Goal: Navigation & Orientation: Find specific page/section

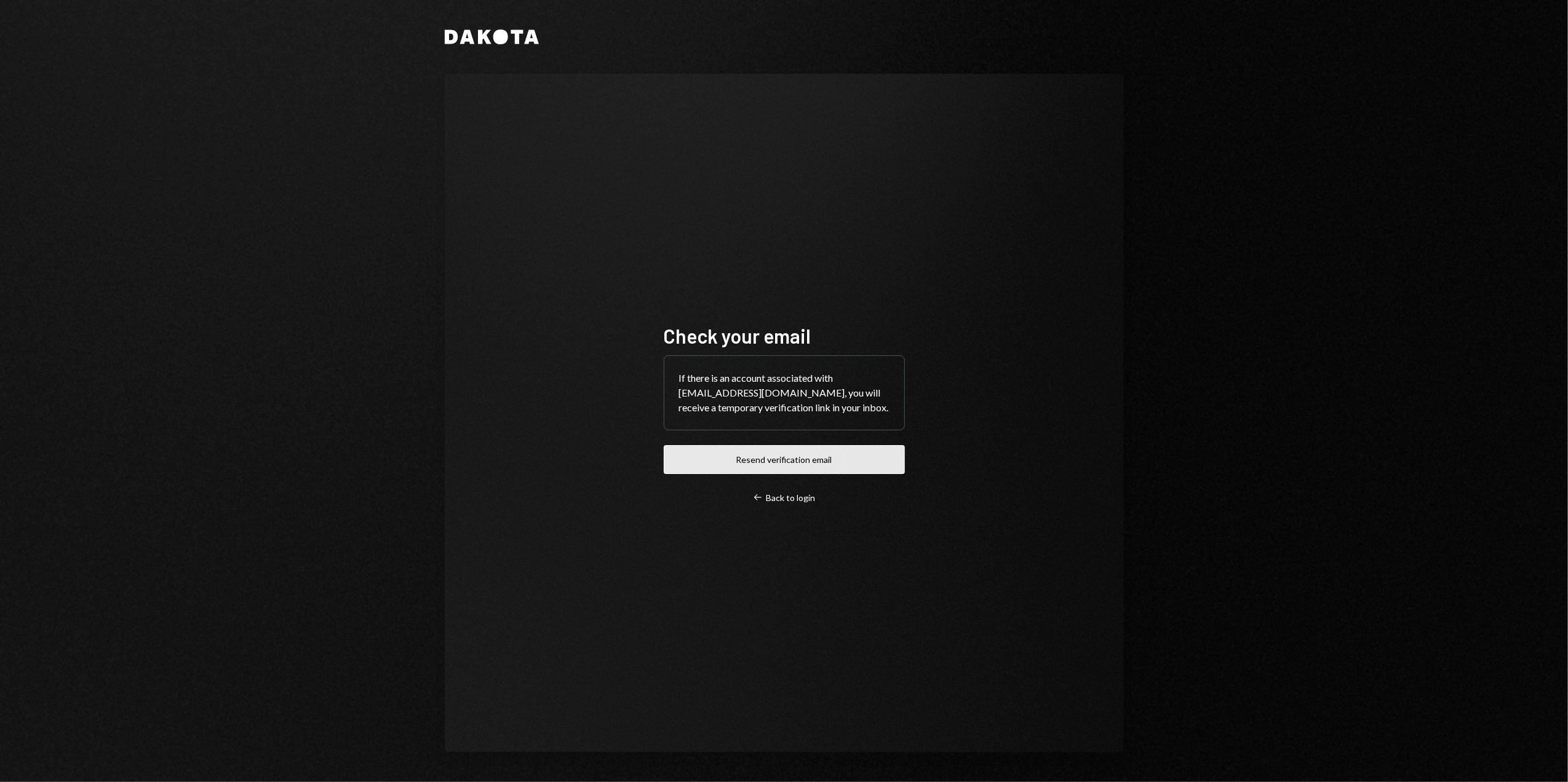
click at [767, 453] on button "Resend verification email" at bounding box center [784, 460] width 241 height 29
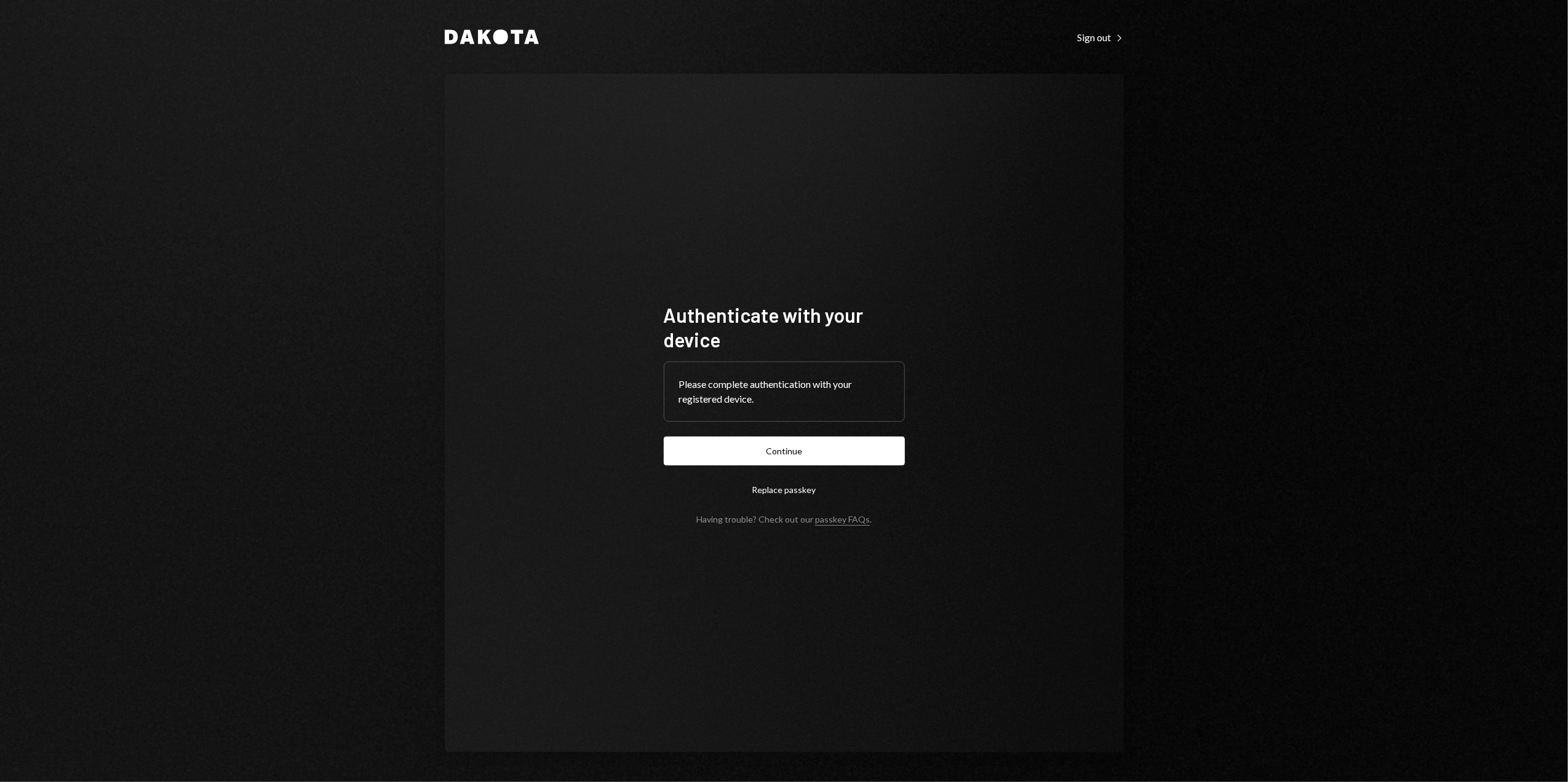
click at [797, 446] on button "Continue" at bounding box center [784, 451] width 241 height 29
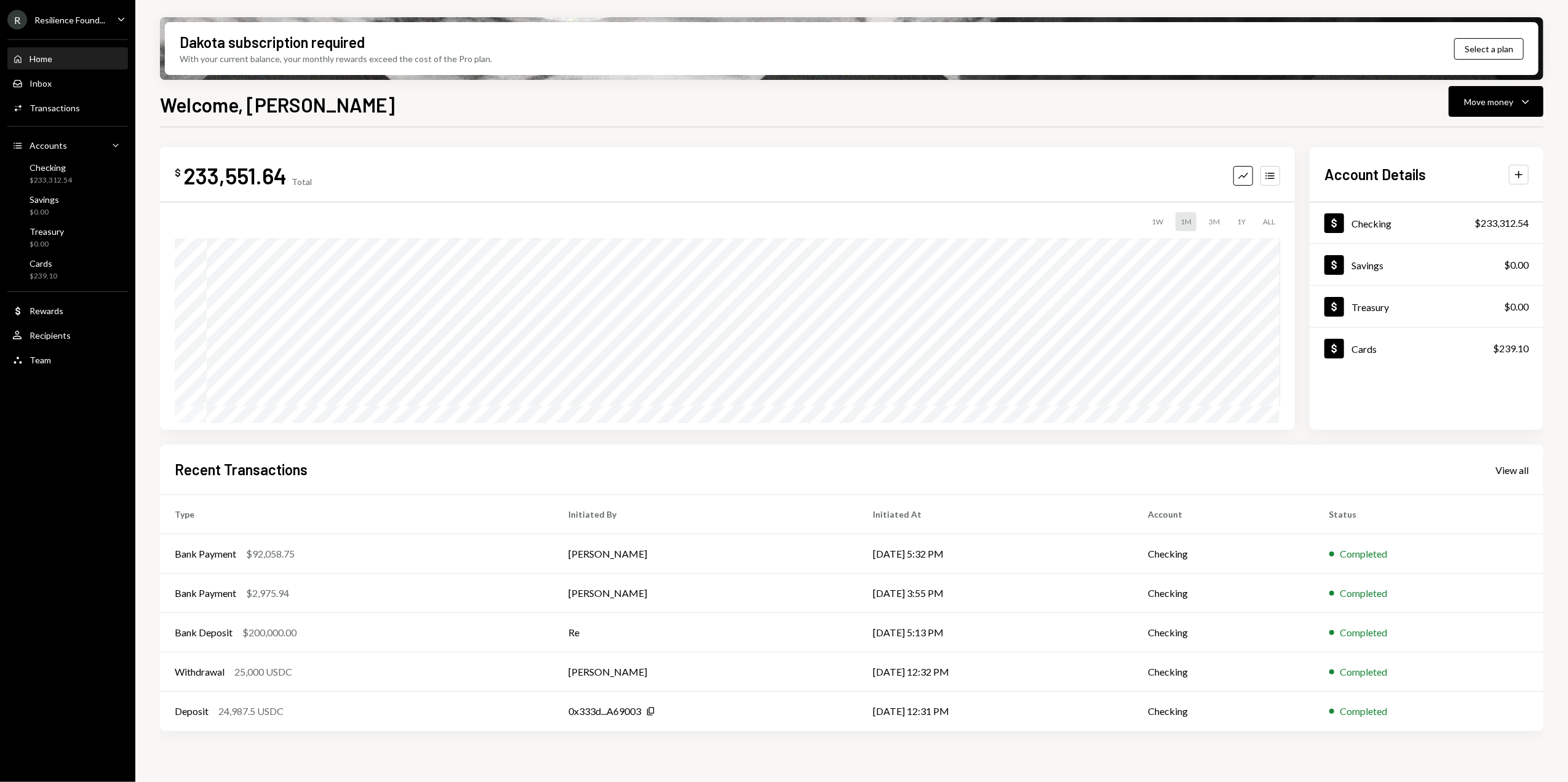
click at [69, 15] on div "Resilience Found..." at bounding box center [70, 19] width 71 height 11
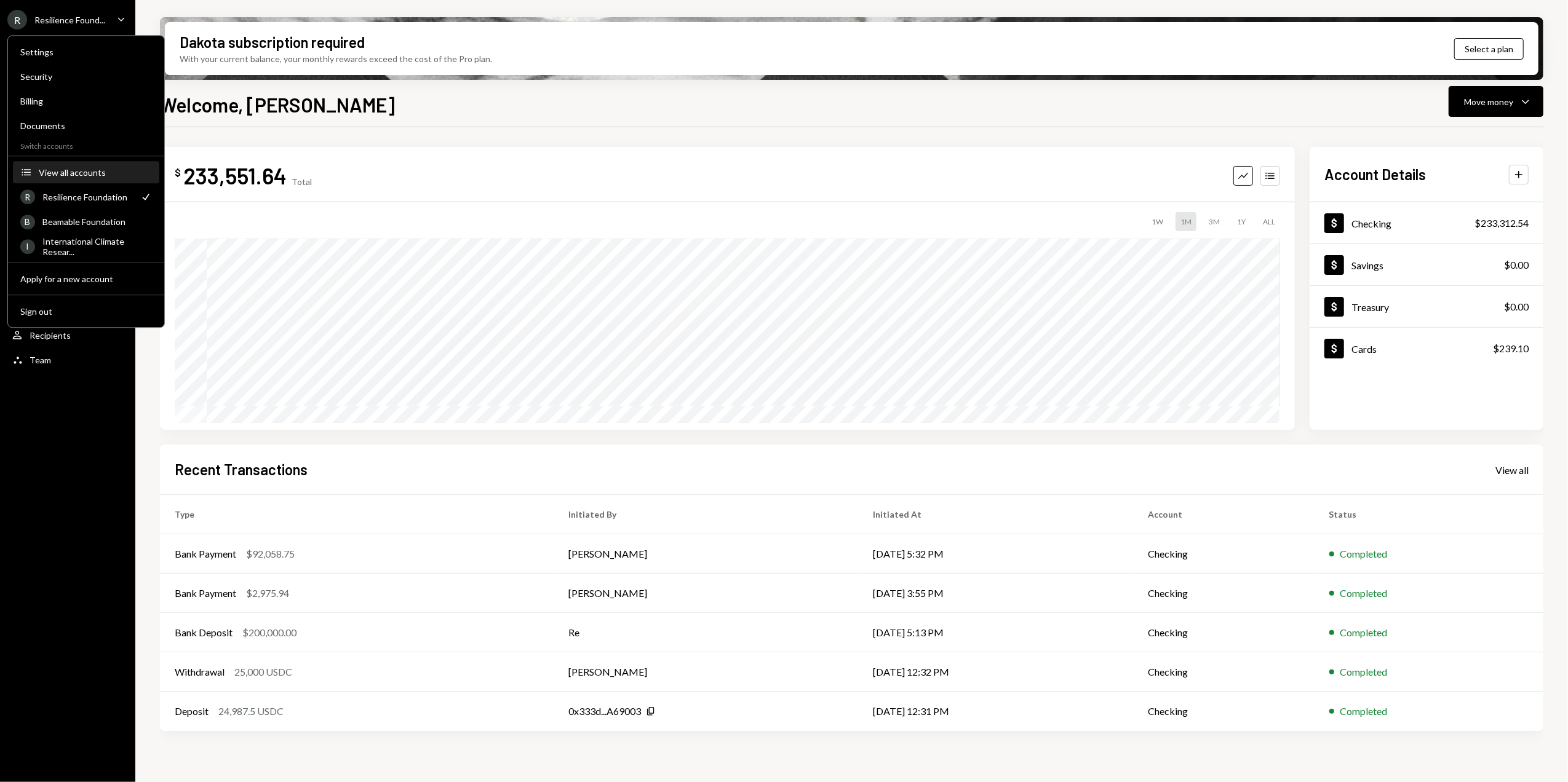
click at [100, 167] on div "View all accounts" at bounding box center [95, 172] width 114 height 11
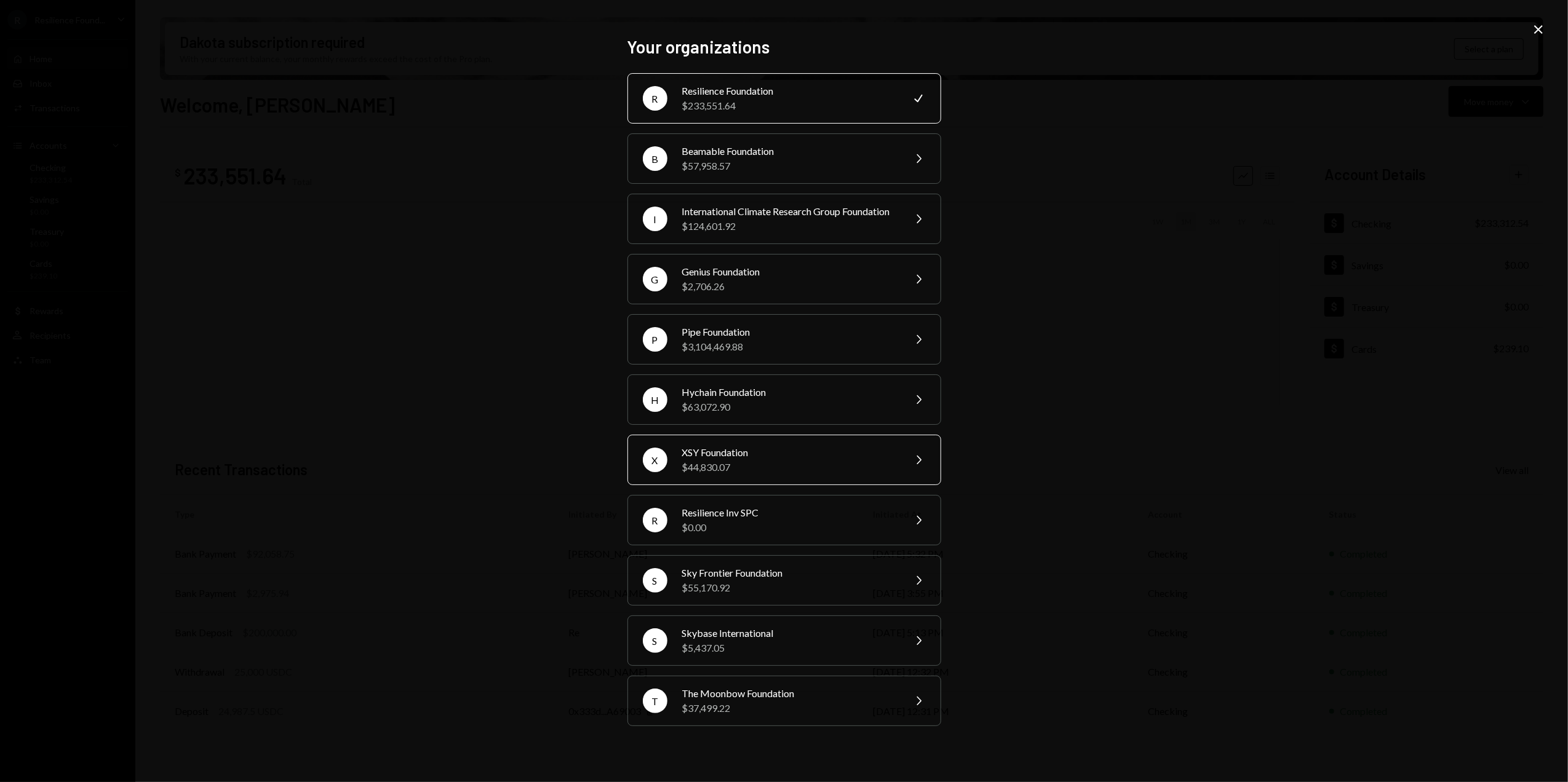
drag, startPoint x: 698, startPoint y: 465, endPoint x: 717, endPoint y: 464, distance: 19.0
click at [699, 460] on div "XSY Foundation" at bounding box center [789, 452] width 215 height 14
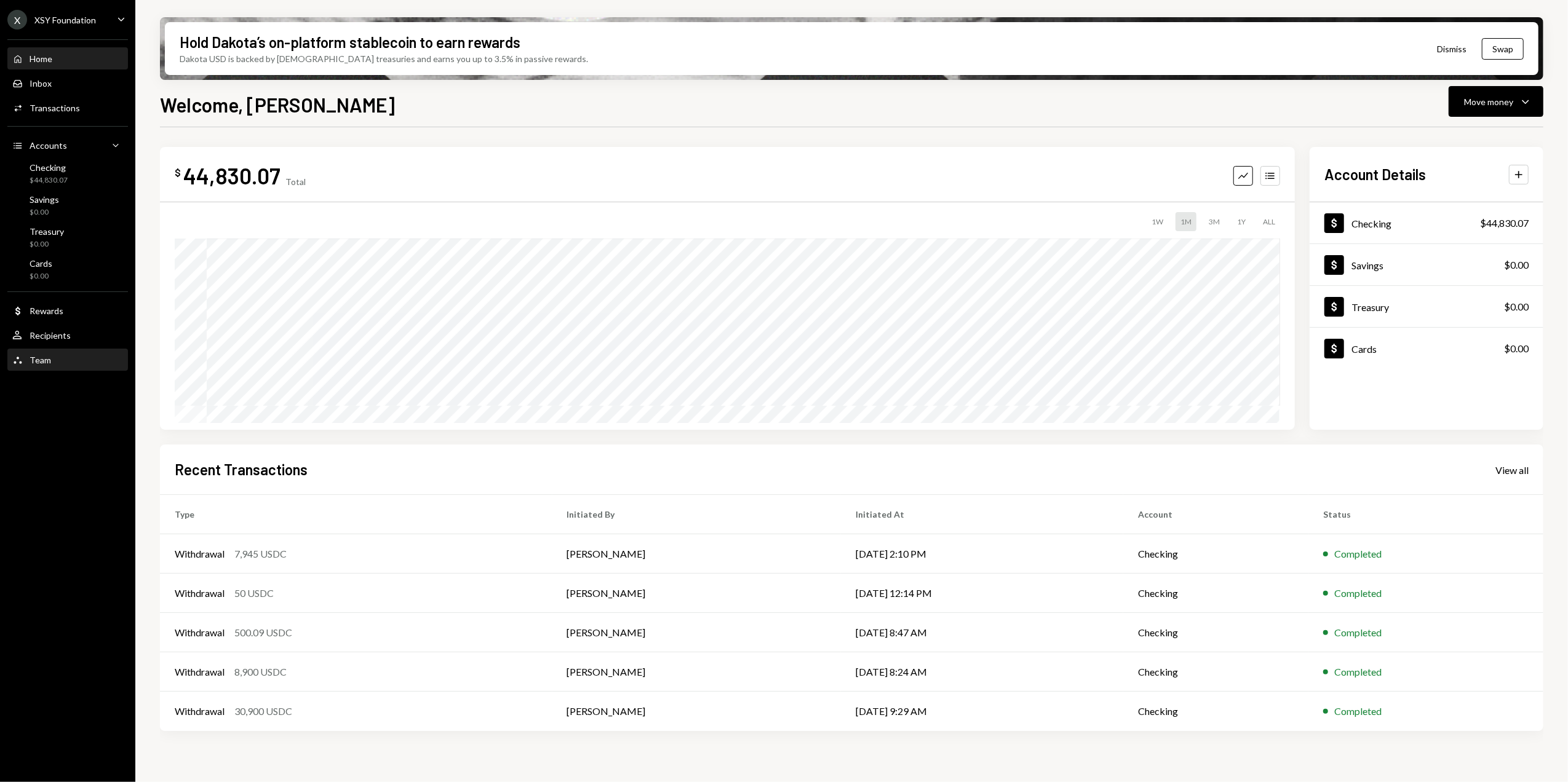
click at [47, 360] on div "Team" at bounding box center [40, 360] width 21 height 11
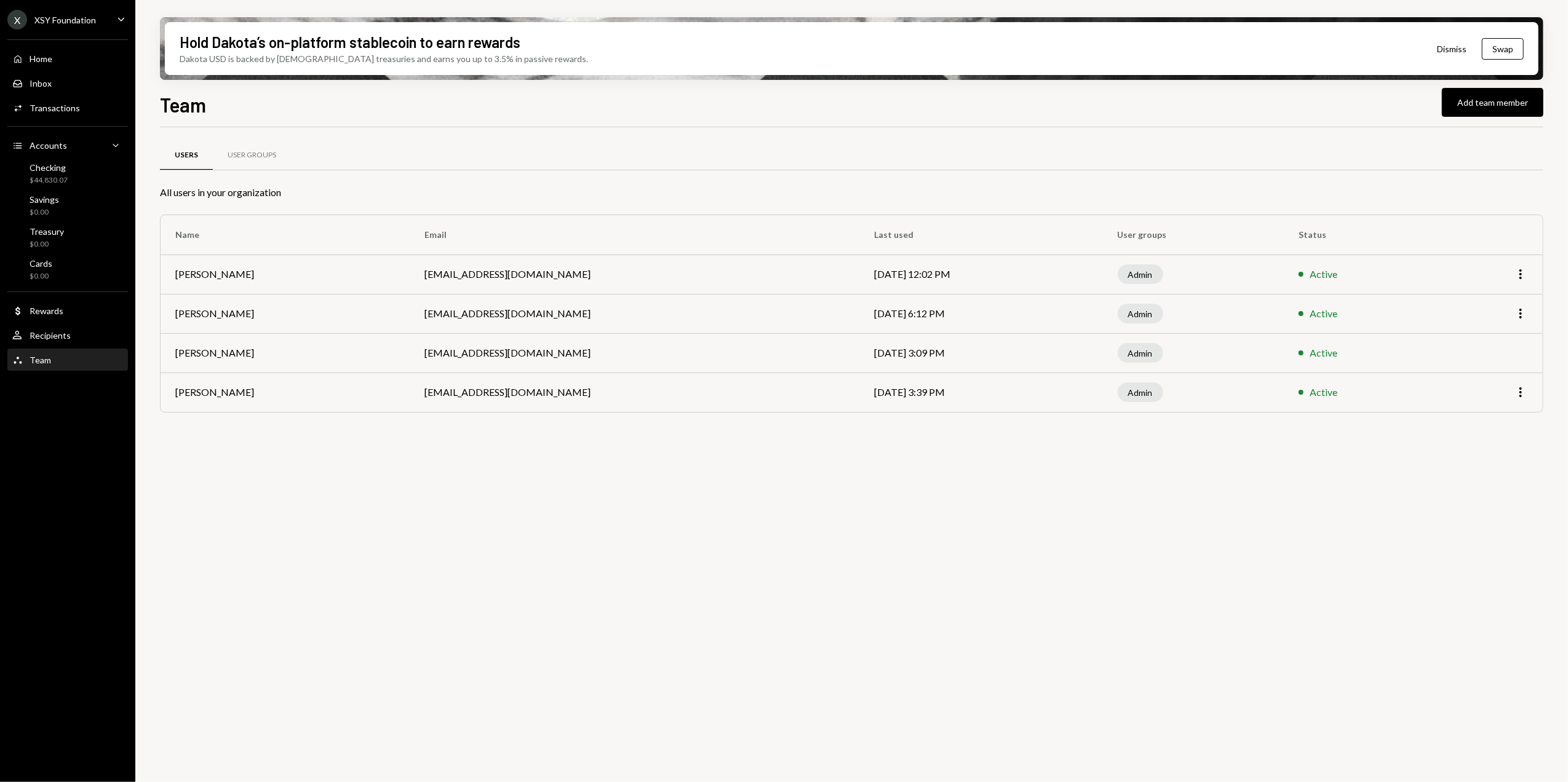
drag, startPoint x: 931, startPoint y: 274, endPoint x: 860, endPoint y: 279, distance: 71.2
click at [860, 279] on tr "Corne van Romburgh cevanromburgh@leeward.ky Sep 24, 2025 12:02 PM Admin Active …" at bounding box center [851, 274] width 1382 height 39
click at [1057, 598] on div "Users User Groups All users in your organization Name Email Last used User grou…" at bounding box center [851, 462] width 1383 height 669
drag, startPoint x: 896, startPoint y: 273, endPoint x: 1024, endPoint y: 290, distance: 129.1
click at [1024, 290] on td "Sep 24, 2025 12:02 PM" at bounding box center [980, 274] width 243 height 39
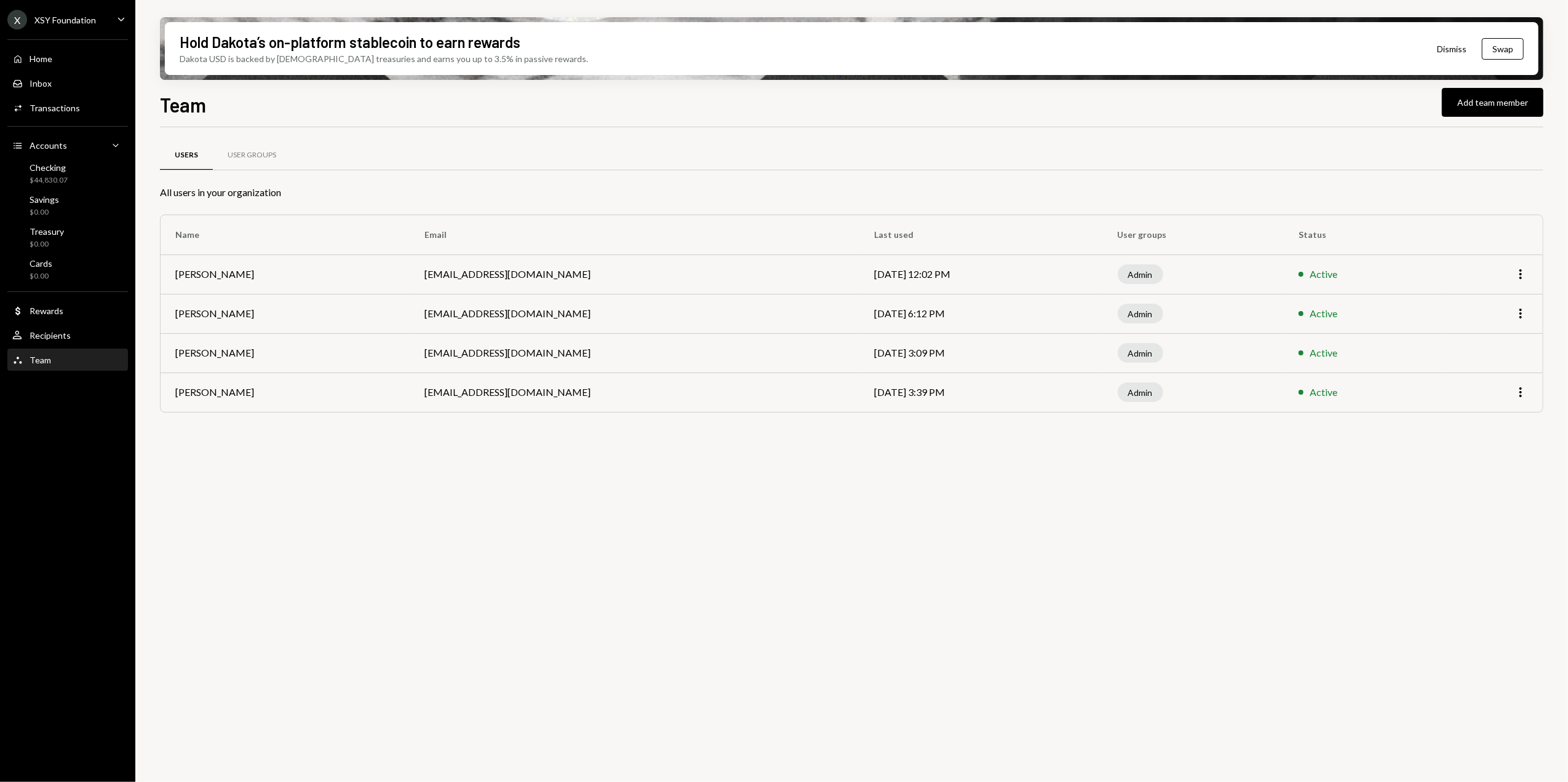
click at [930, 568] on div "Users User Groups All users in your organization Name Email Last used User grou…" at bounding box center [851, 462] width 1383 height 669
drag, startPoint x: 903, startPoint y: 313, endPoint x: 989, endPoint y: 313, distance: 86.0
click at [989, 313] on td "Sep 23, 2025 6:12 PM" at bounding box center [980, 314] width 243 height 39
click at [925, 512] on div "Users User Groups All users in your organization Name Email Last used User grou…" at bounding box center [851, 462] width 1383 height 669
click at [66, 62] on div "Home Home" at bounding box center [67, 60] width 111 height 12
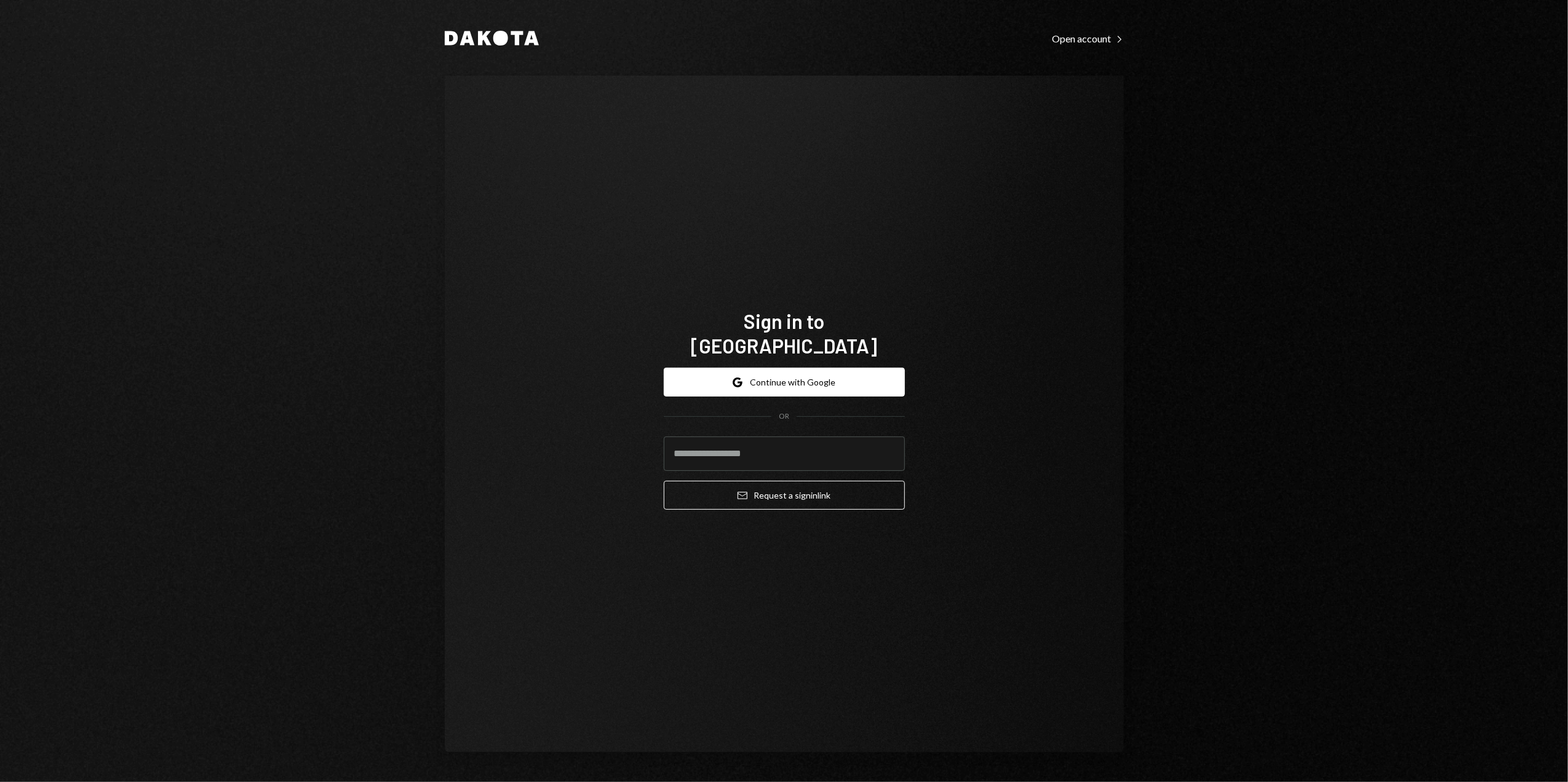
type input "**********"
